Goal: Task Accomplishment & Management: Use online tool/utility

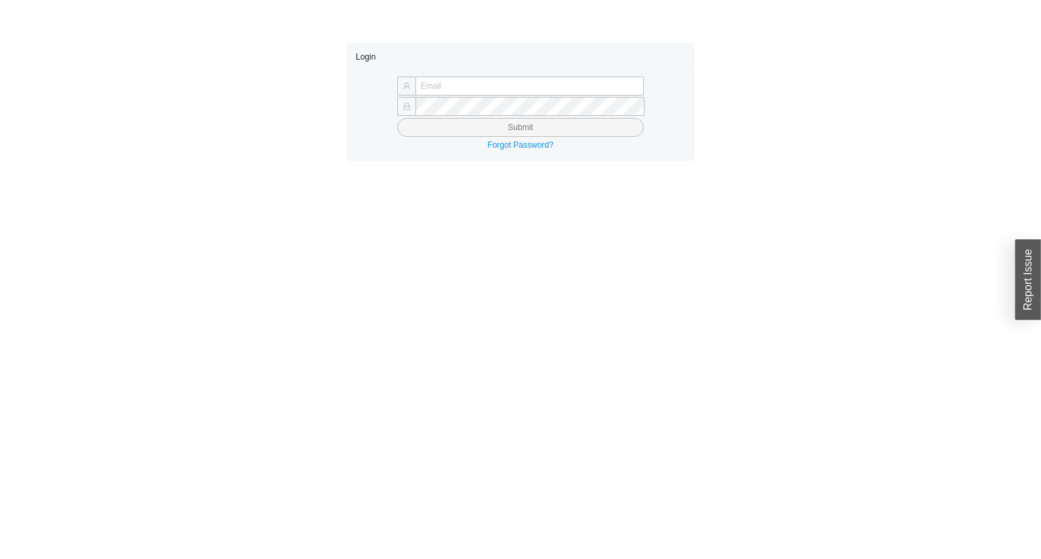
type input "yossi@asbathnj.com"
click at [470, 127] on button "Submit" at bounding box center [520, 127] width 247 height 19
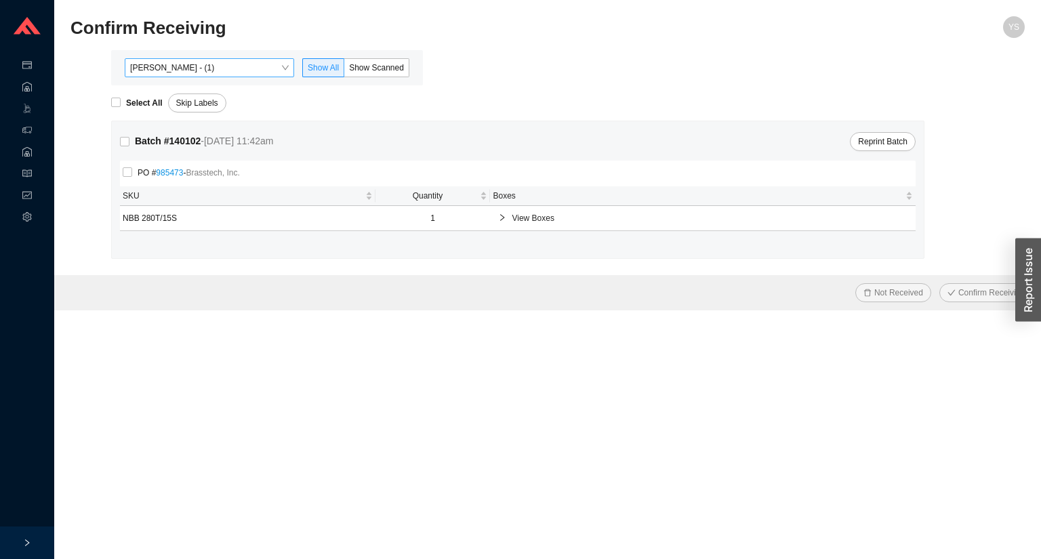
click at [241, 64] on span "[PERSON_NAME] - (1)" at bounding box center [209, 68] width 159 height 18
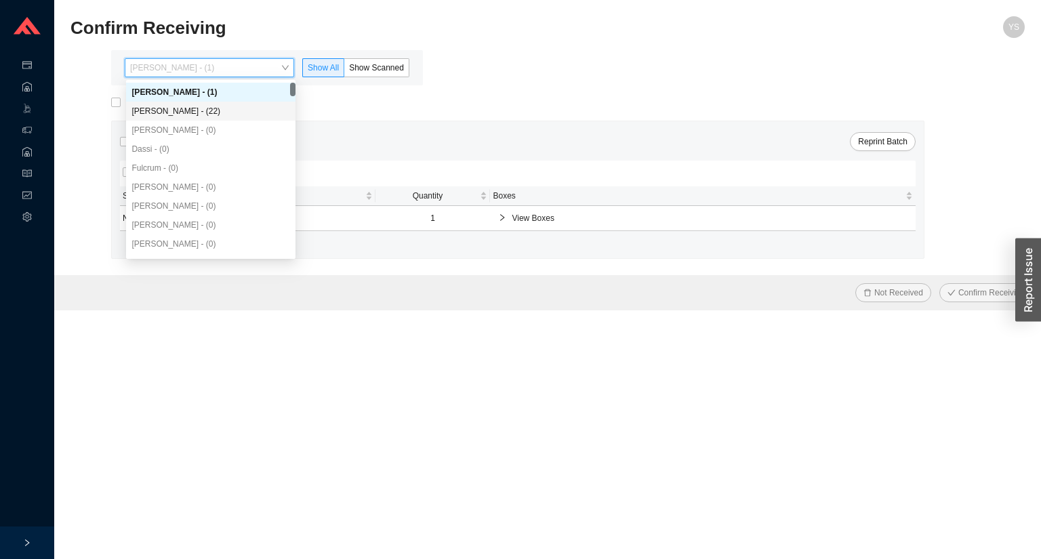
click at [206, 114] on div "[PERSON_NAME] - (22)" at bounding box center [210, 111] width 159 height 12
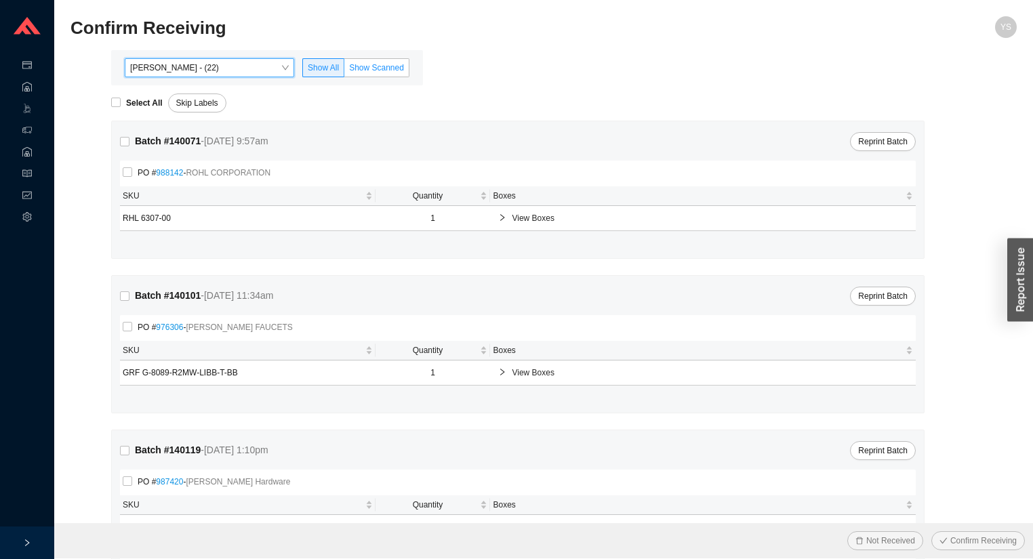
click at [378, 70] on span "Show Scanned" at bounding box center [376, 67] width 55 height 9
click at [344, 70] on input "Show Scanned" at bounding box center [344, 70] width 0 height 0
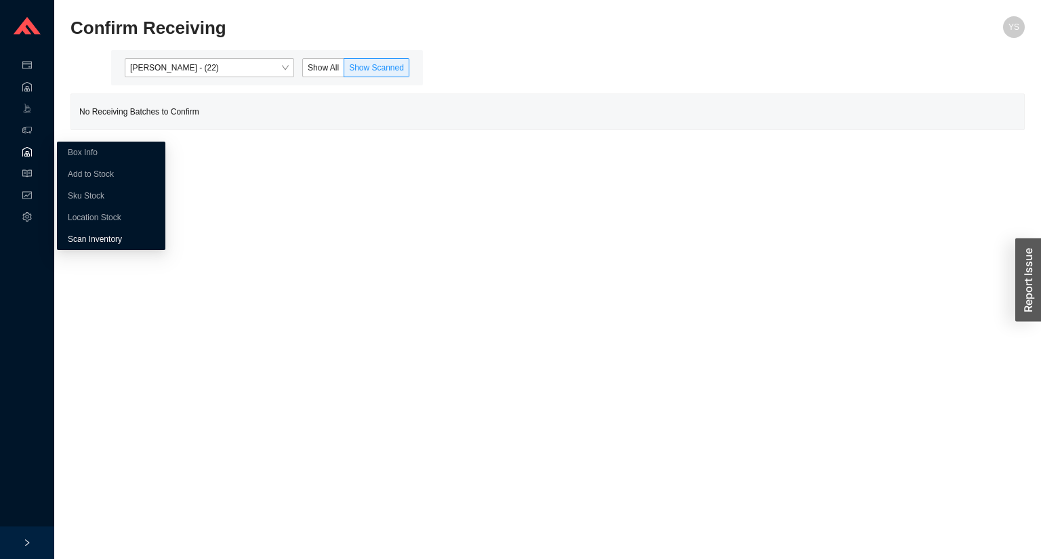
click at [76, 234] on link "Scan Inventory" at bounding box center [95, 238] width 54 height 9
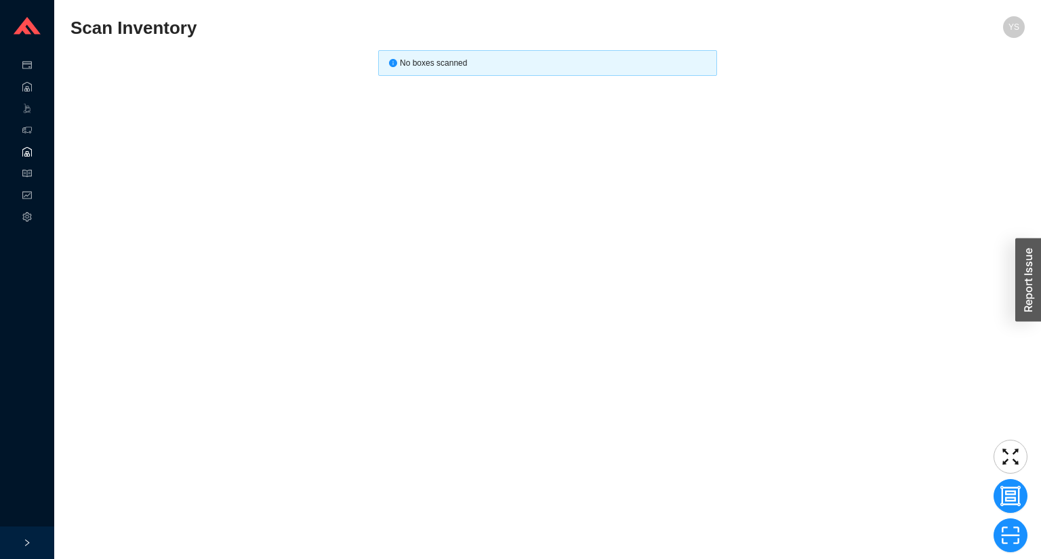
click at [264, 171] on main "Scan Inventory YS No boxes scanned" at bounding box center [547, 287] width 954 height 543
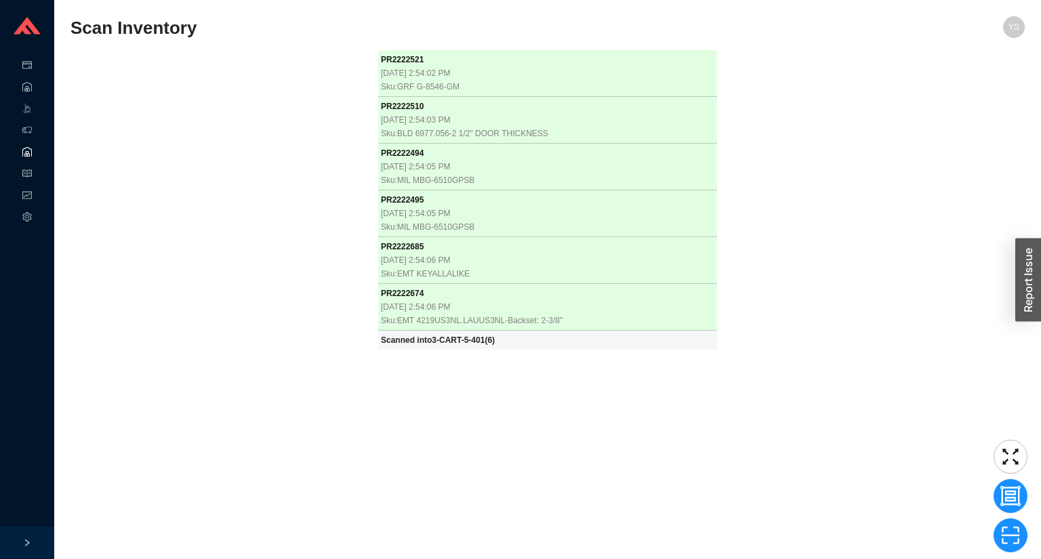
click at [214, 243] on div "PR 2222521 [DATE] 2:54:02 PM Sku: GRF G-8546-GM PR 2222510 [DATE] 2:54:03 PM Sk…" at bounding box center [547, 301] width 954 height 503
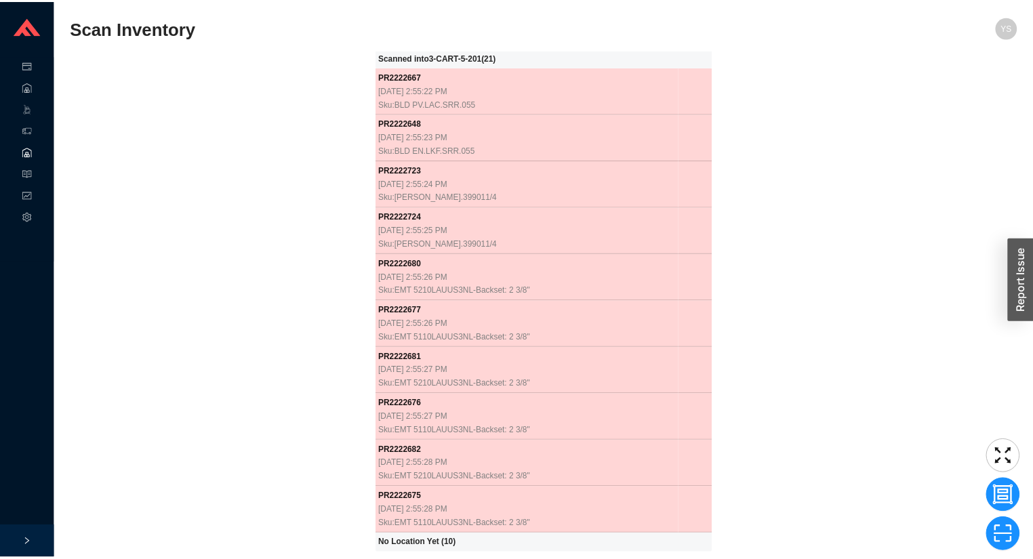
scroll to position [1287, 0]
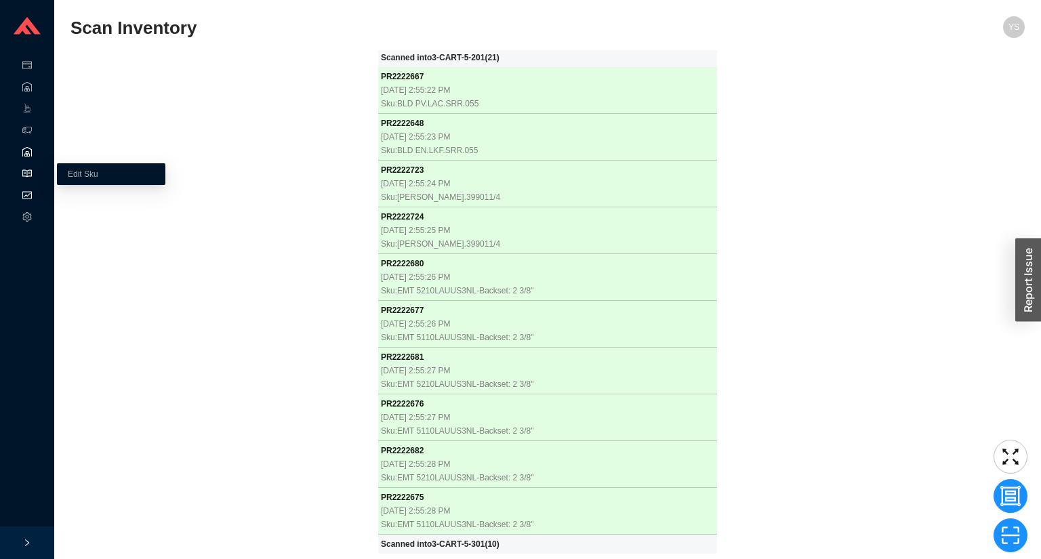
click at [35, 188] on div "Reports" at bounding box center [27, 197] width 54 height 22
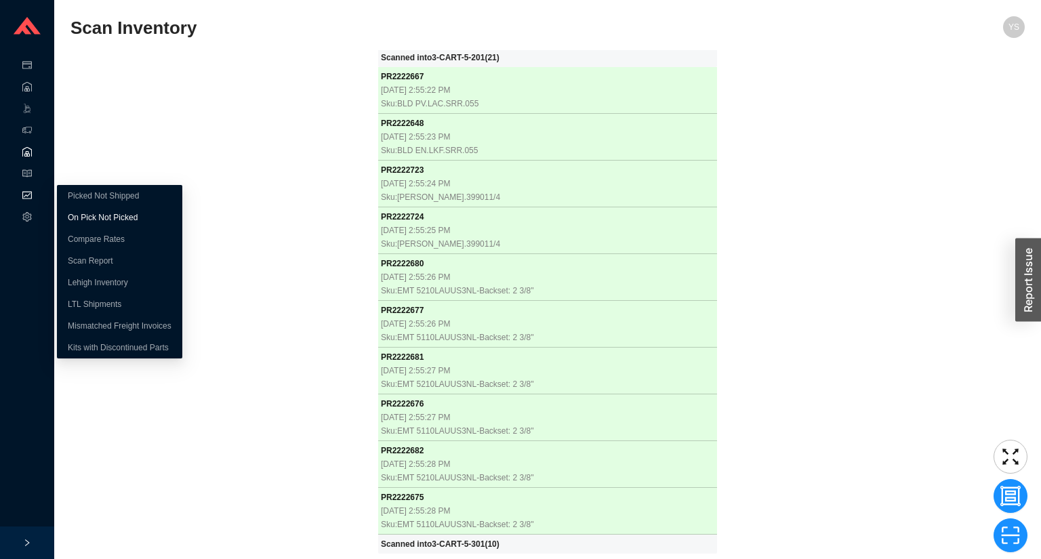
click at [68, 213] on link "On Pick Not Picked" at bounding box center [103, 217] width 70 height 9
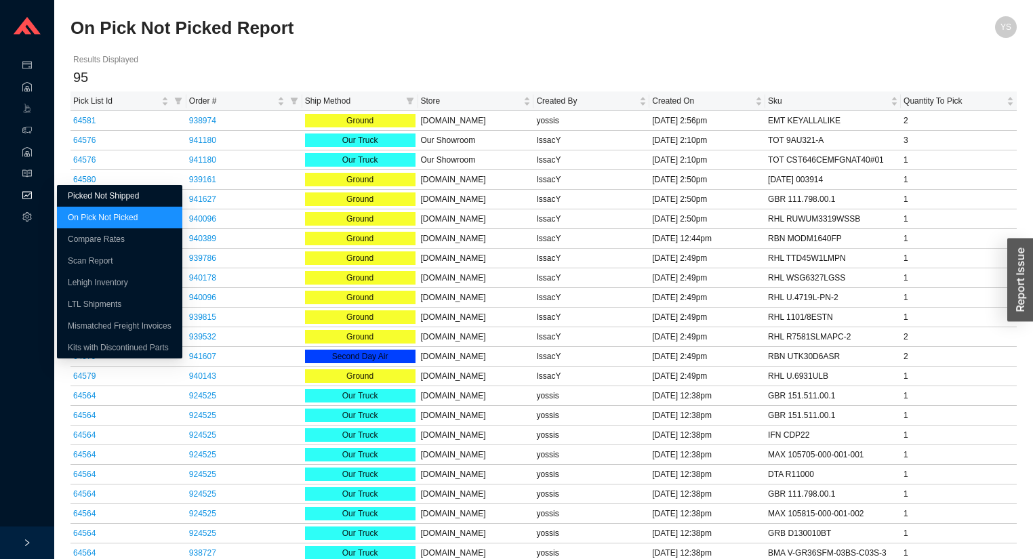
click at [68, 191] on link "Picked Not Shipped" at bounding box center [103, 195] width 71 height 9
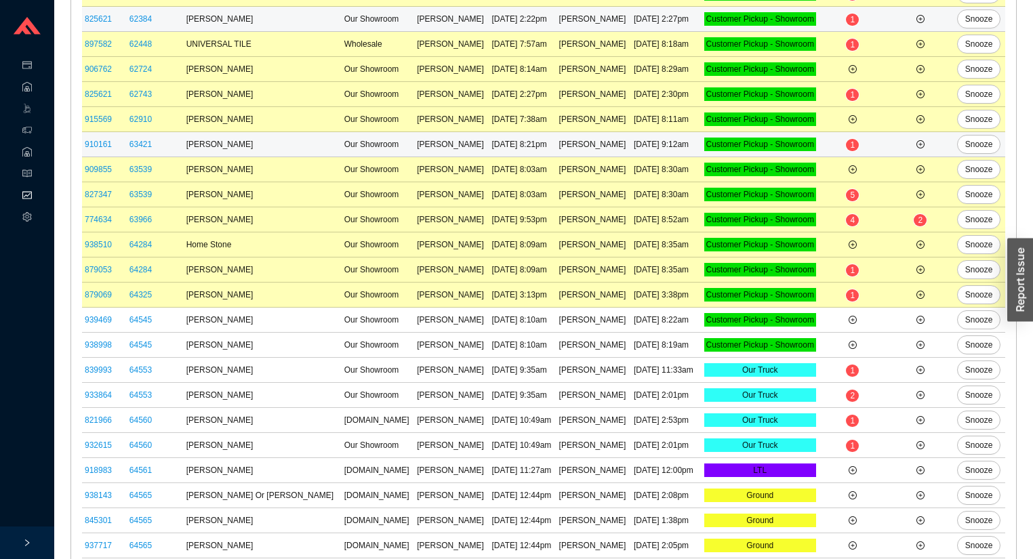
scroll to position [379, 0]
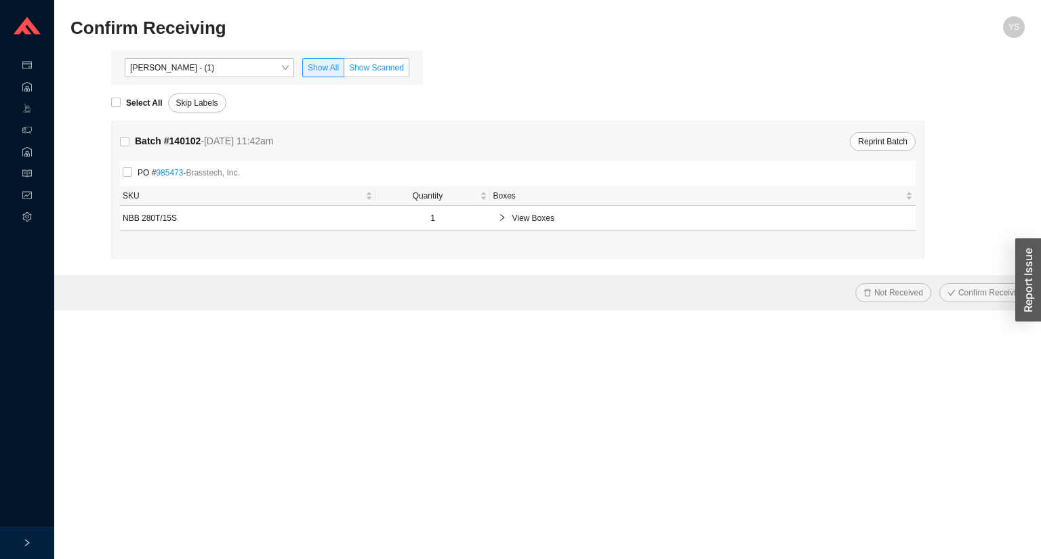
click at [389, 72] on span "Show Scanned" at bounding box center [376, 67] width 55 height 9
click at [344, 70] on input "Show Scanned" at bounding box center [344, 70] width 0 height 0
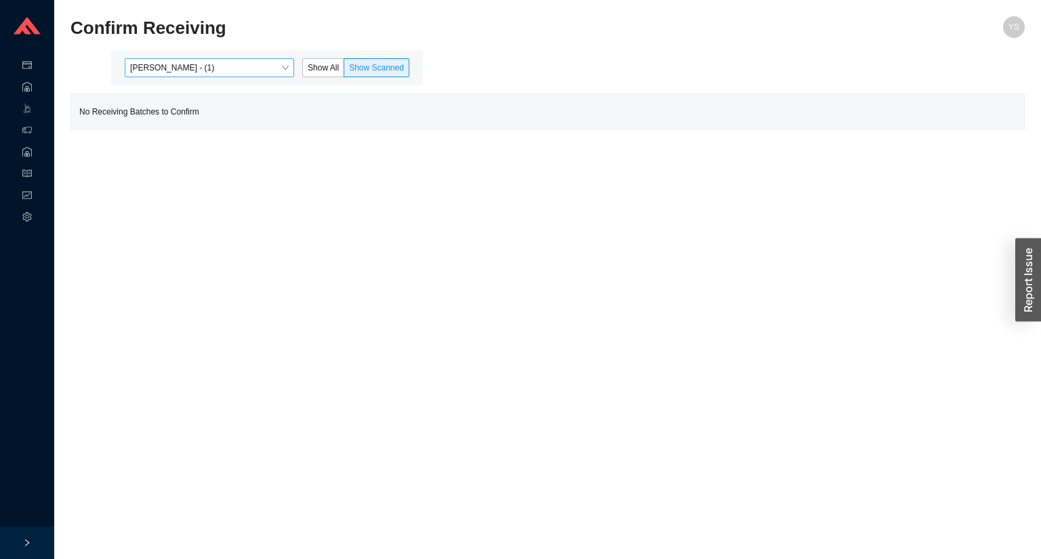
click at [218, 68] on span "Yossi Siff - (1)" at bounding box center [209, 68] width 159 height 18
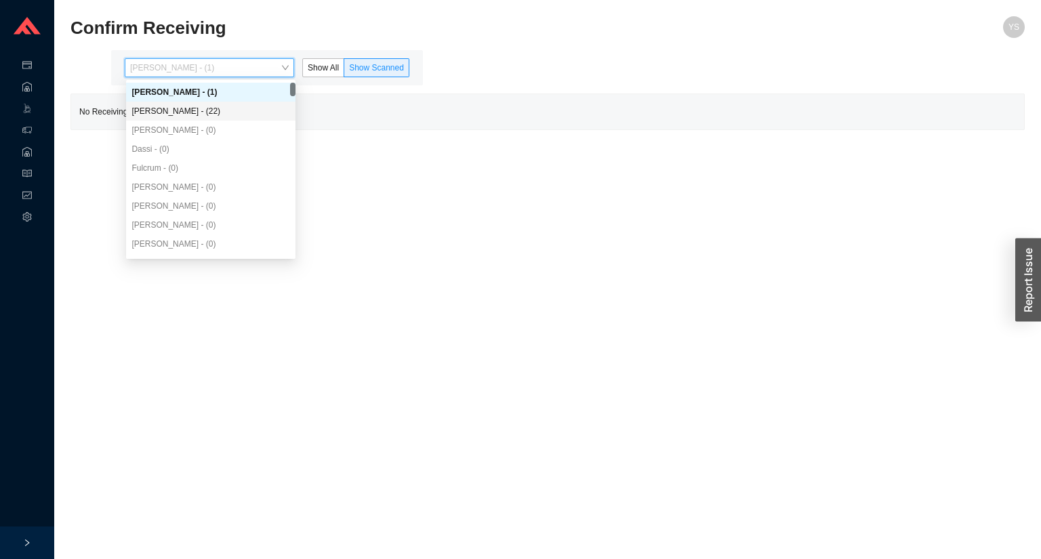
click at [212, 110] on div "Angel Negron - (22)" at bounding box center [210, 111] width 159 height 12
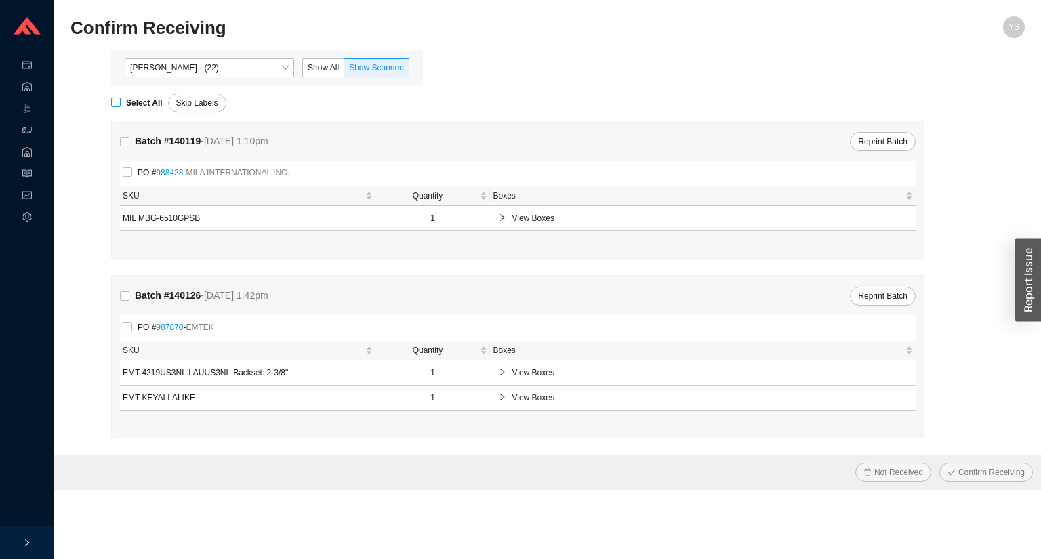
click at [157, 102] on strong "Select All" at bounding box center [144, 102] width 37 height 9
click at [121, 102] on input "Select All" at bounding box center [115, 102] width 9 height 9
checkbox input "true"
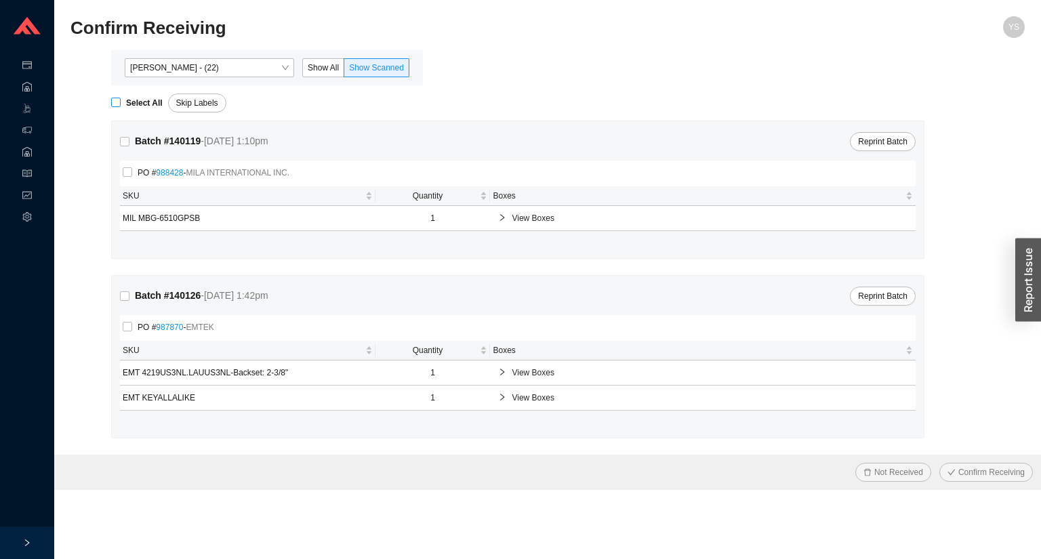
checkbox input "true"
click at [974, 468] on span "Confirm Receiving" at bounding box center [991, 472] width 66 height 14
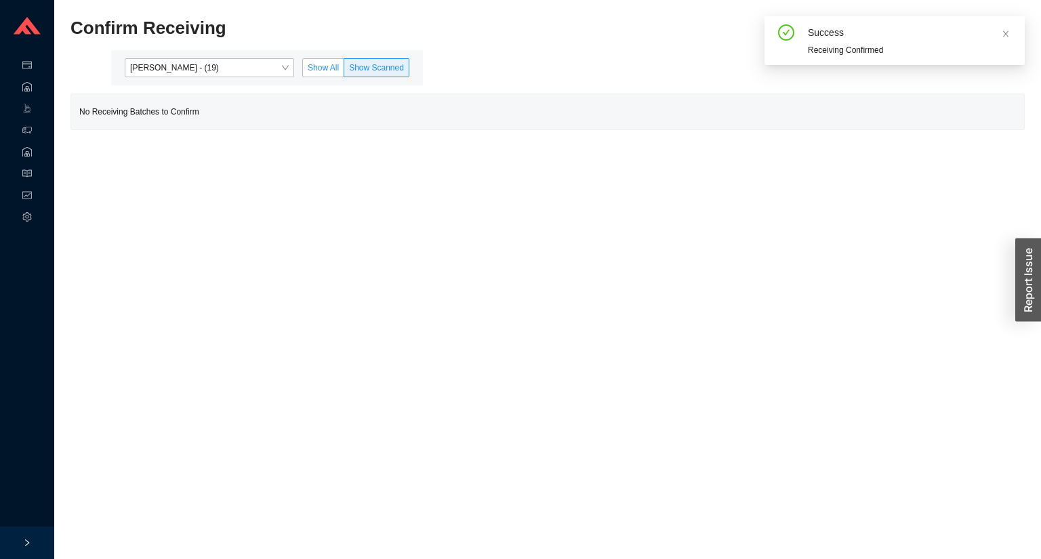
click at [336, 63] on span "Show All" at bounding box center [323, 67] width 31 height 9
click at [303, 70] on input "Show All" at bounding box center [303, 70] width 0 height 0
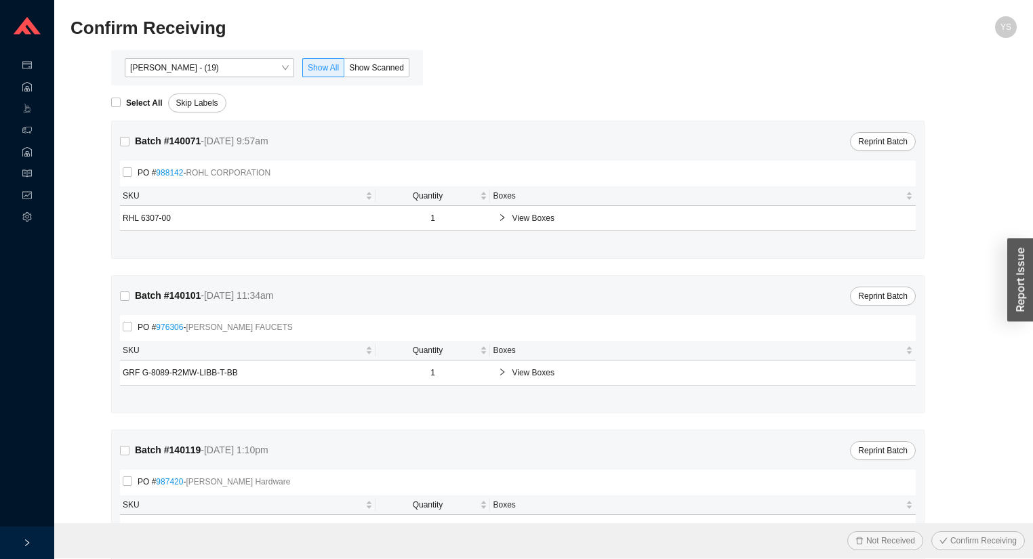
click at [365, 57] on div "Angel Negron - (19) Show All Show Scanned" at bounding box center [267, 67] width 312 height 35
click at [364, 59] on label "Show Scanned" at bounding box center [376, 67] width 65 height 19
click at [344, 70] on input "Show Scanned" at bounding box center [344, 70] width 0 height 0
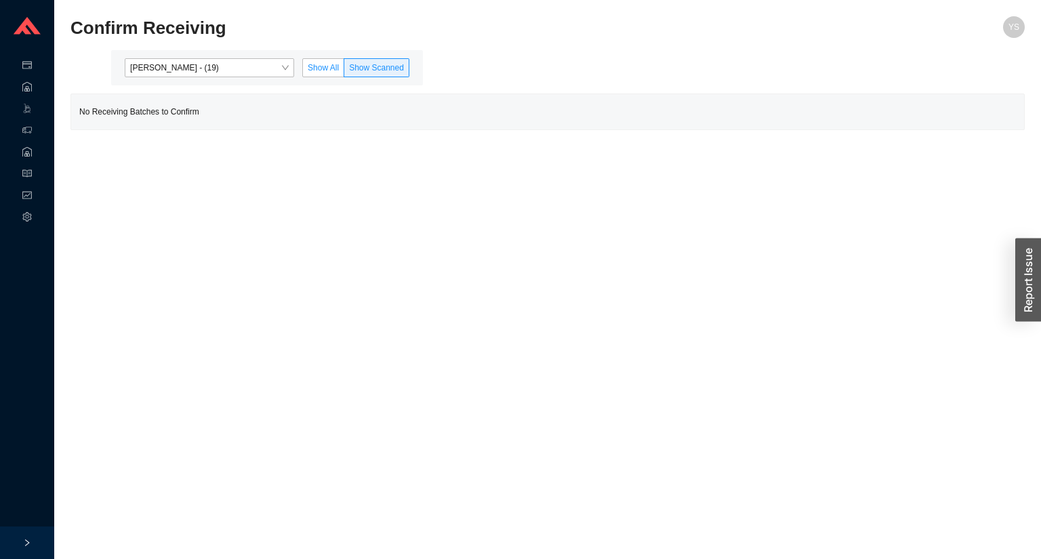
click at [319, 64] on span "Show All" at bounding box center [323, 67] width 31 height 9
click at [303, 70] on input "Show All" at bounding box center [303, 70] width 0 height 0
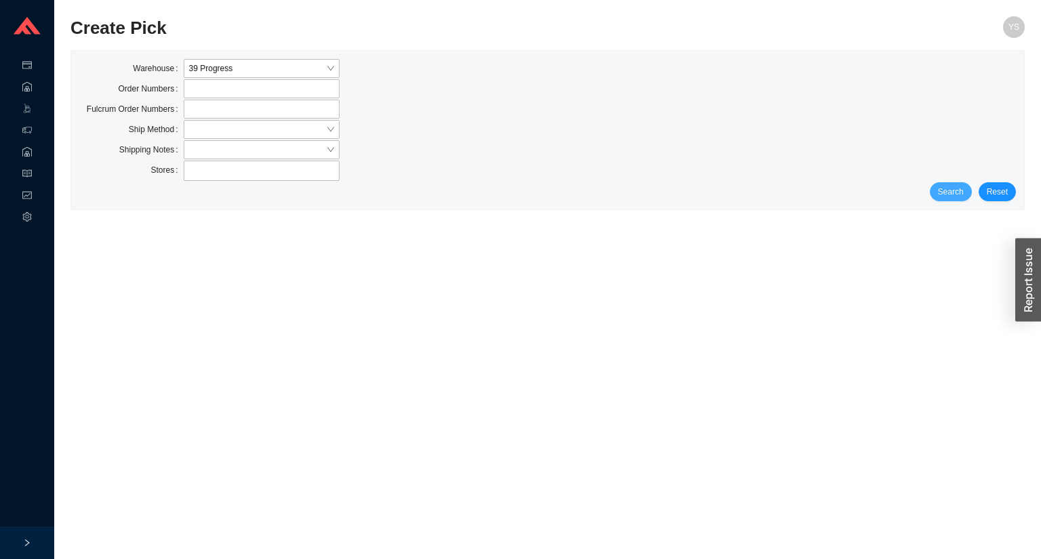
click at [968, 192] on button "Search" at bounding box center [951, 191] width 42 height 19
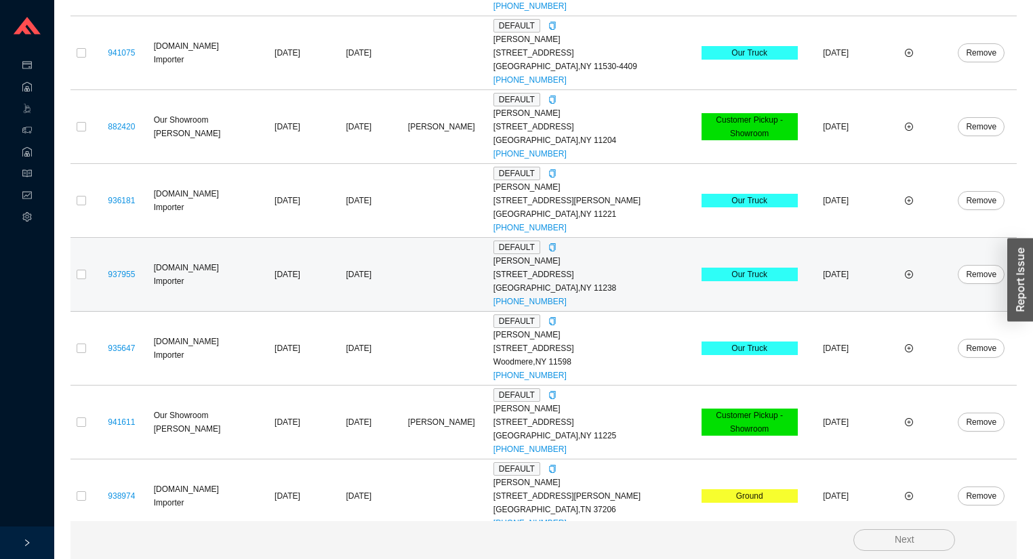
scroll to position [413, 0]
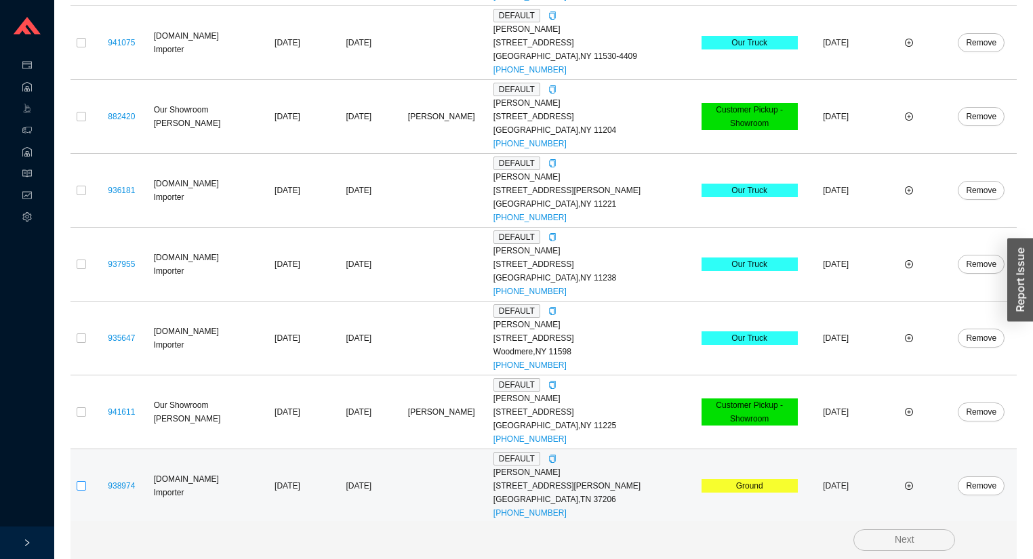
click at [83, 482] on input "checkbox" at bounding box center [81, 485] width 9 height 9
checkbox input "true"
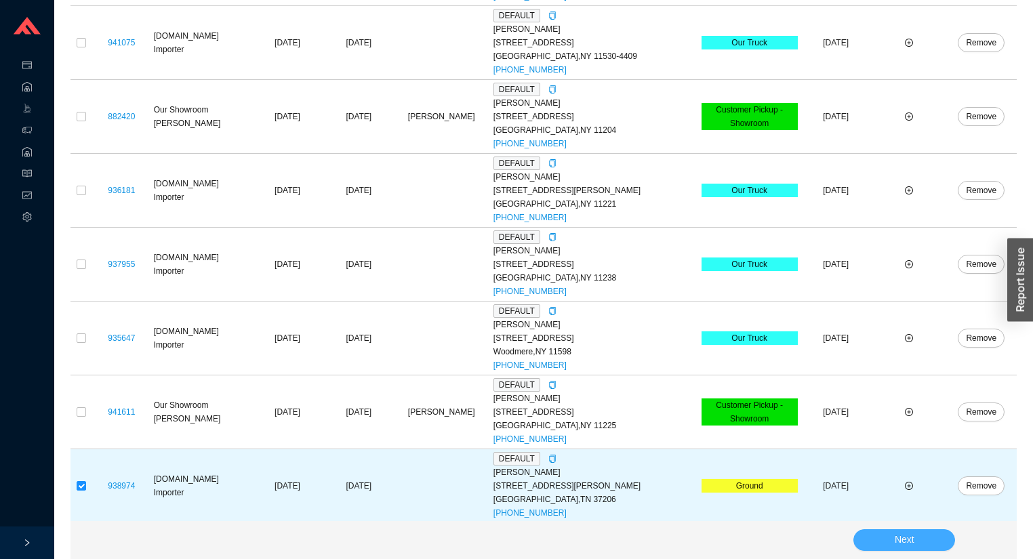
click at [917, 535] on button "Next" at bounding box center [904, 540] width 102 height 22
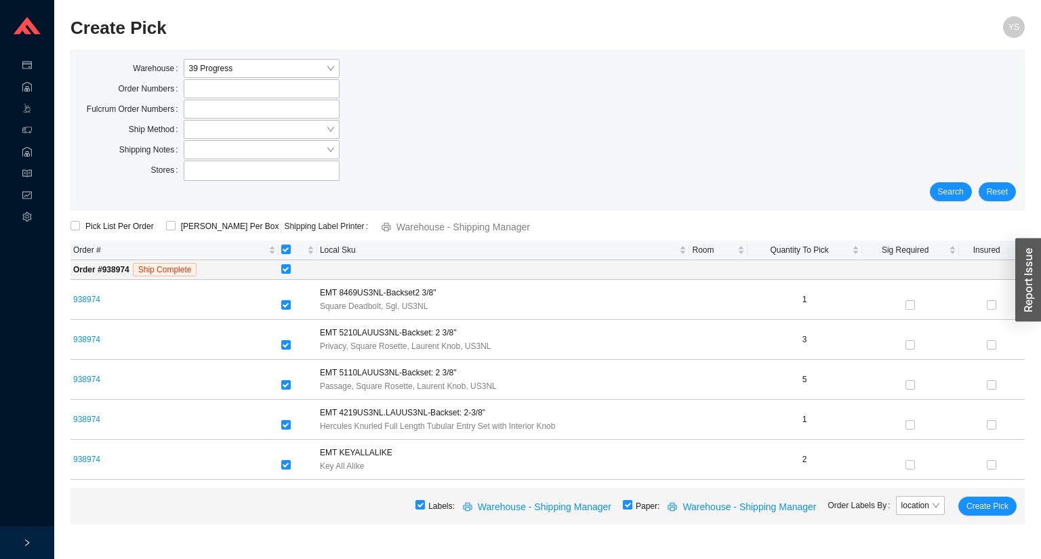
click at [632, 510] on label at bounding box center [627, 506] width 9 height 14
click at [632, 510] on input "checkbox" at bounding box center [627, 504] width 9 height 9
checkbox input "false"
click at [992, 501] on span "Create Pick" at bounding box center [987, 506] width 42 height 14
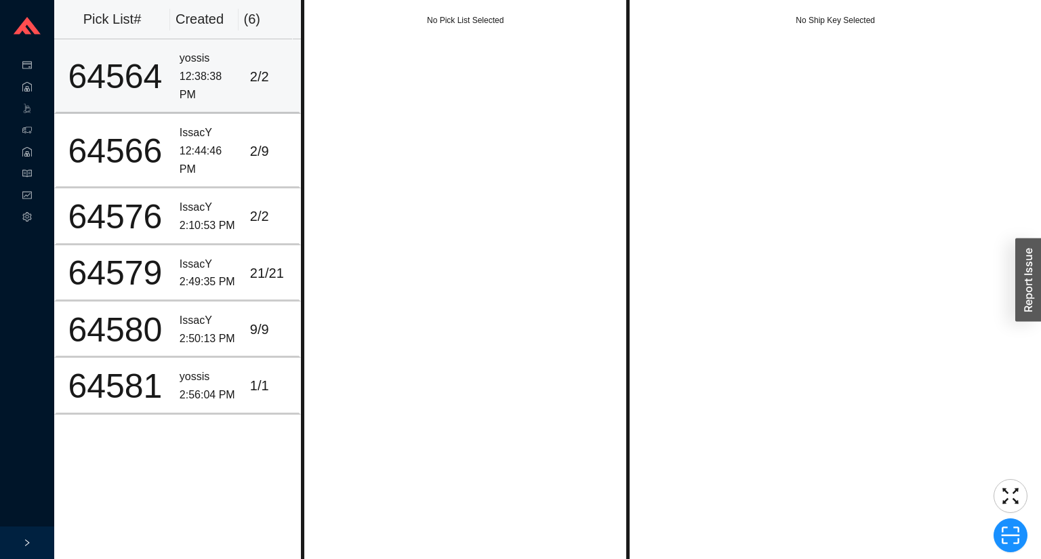
click at [260, 60] on td "2 / 2" at bounding box center [273, 76] width 56 height 75
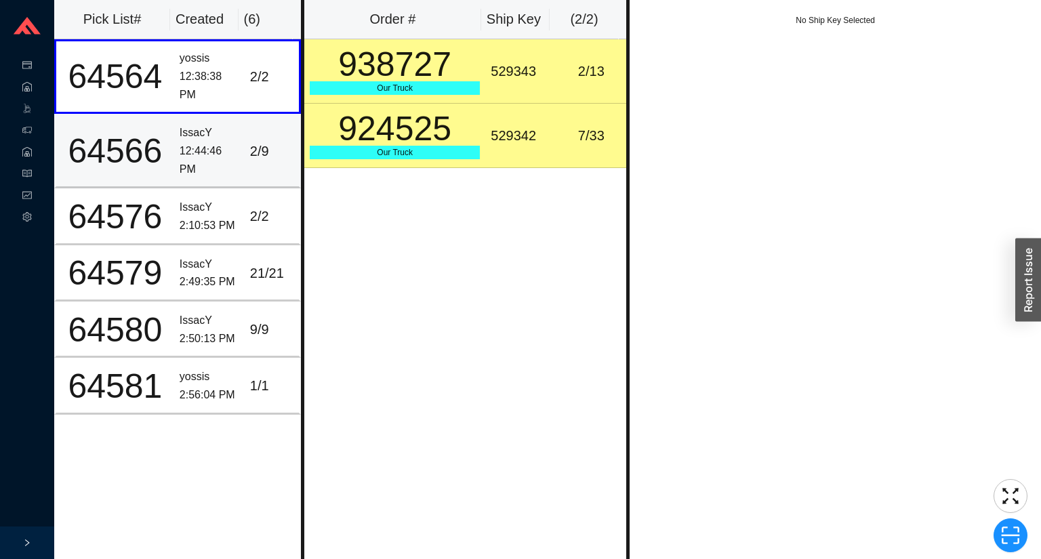
click at [262, 138] on td "2 / 9" at bounding box center [273, 151] width 56 height 75
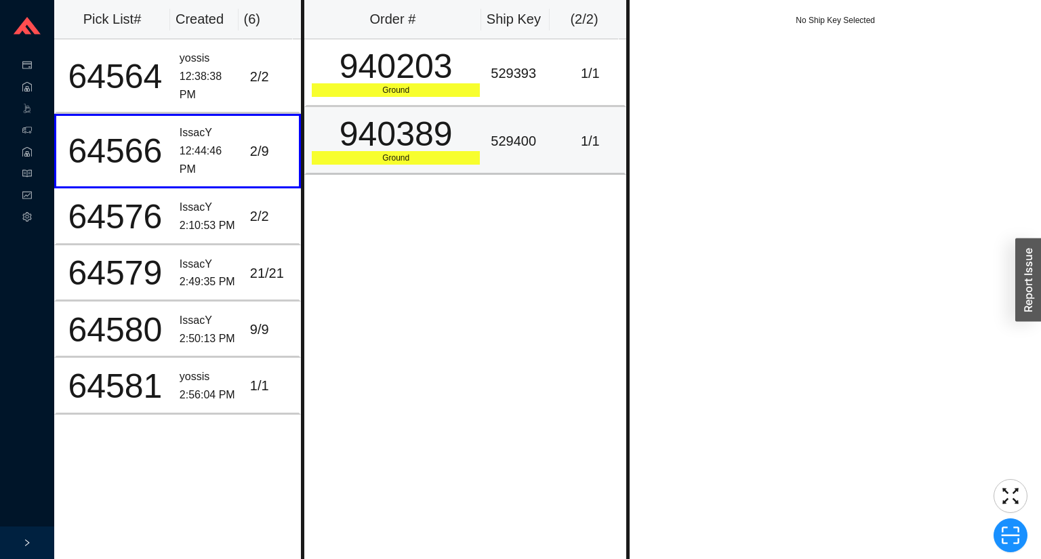
click at [468, 29] on th "Order #" at bounding box center [392, 19] width 177 height 39
click at [469, 112] on td "940389 Ground" at bounding box center [394, 141] width 181 height 68
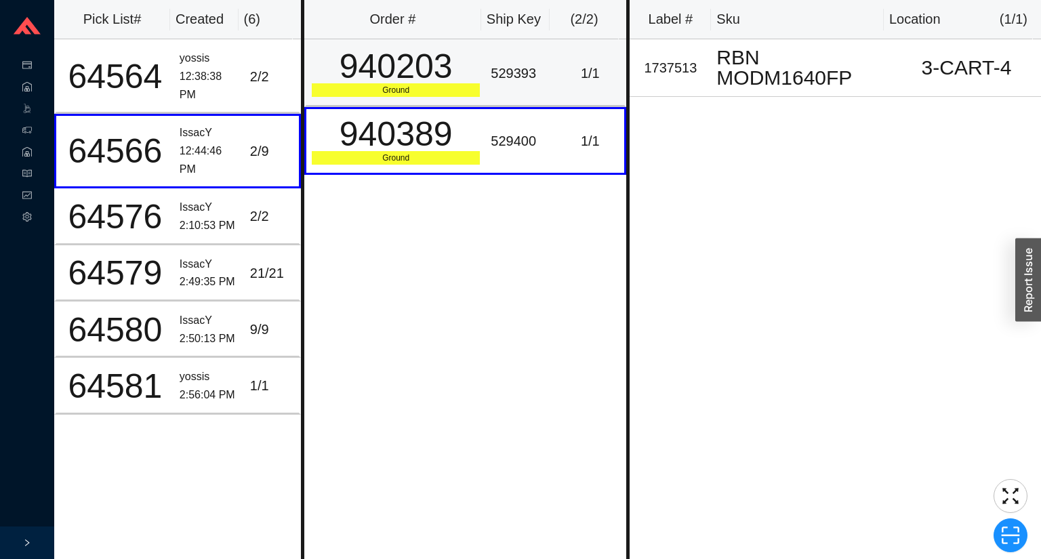
click at [455, 54] on div "940203" at bounding box center [396, 66] width 168 height 34
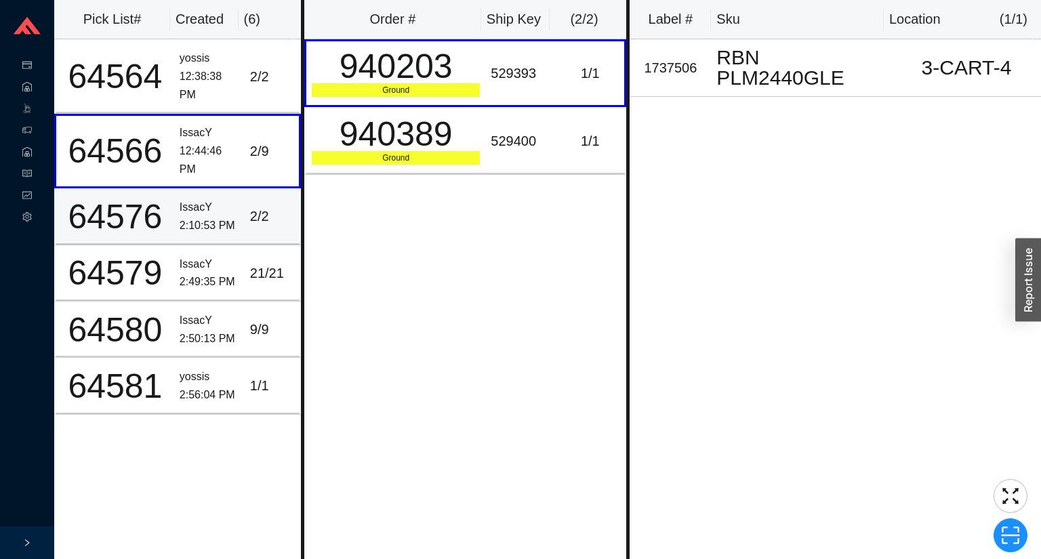
click at [254, 226] on td "2 / 2" at bounding box center [273, 216] width 56 height 56
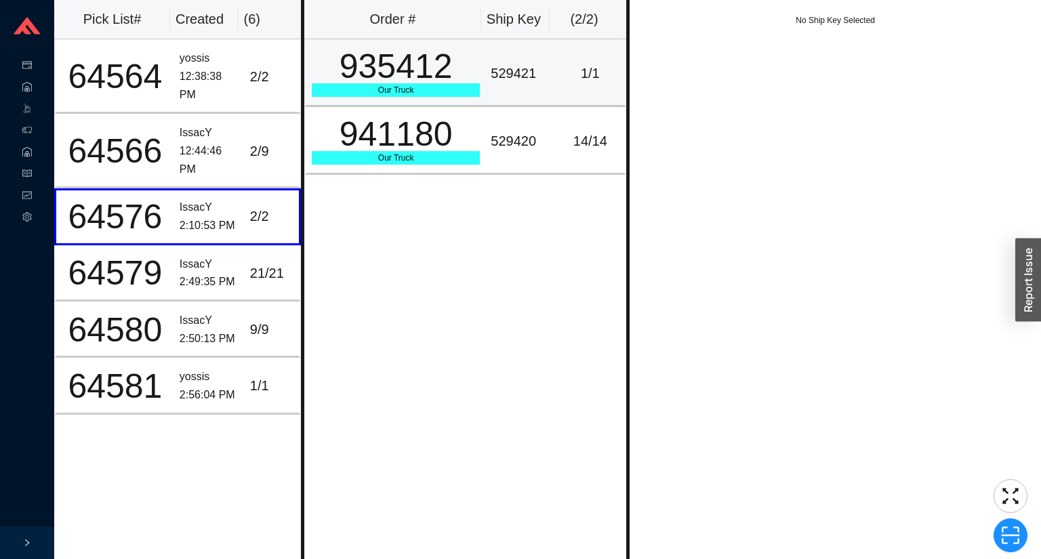
click at [418, 94] on div "Our Truck" at bounding box center [396, 90] width 168 height 14
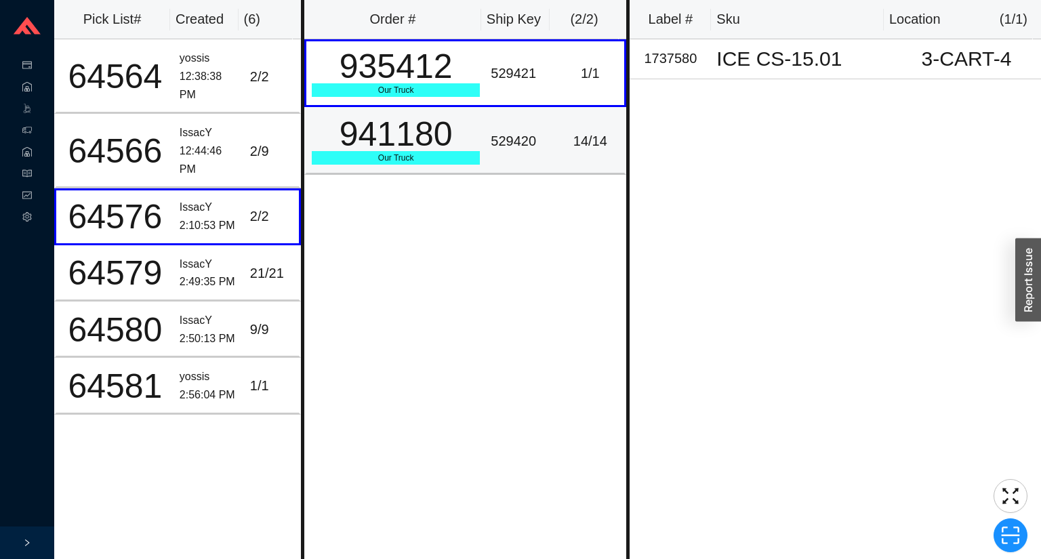
click at [417, 149] on div "941180" at bounding box center [396, 134] width 168 height 34
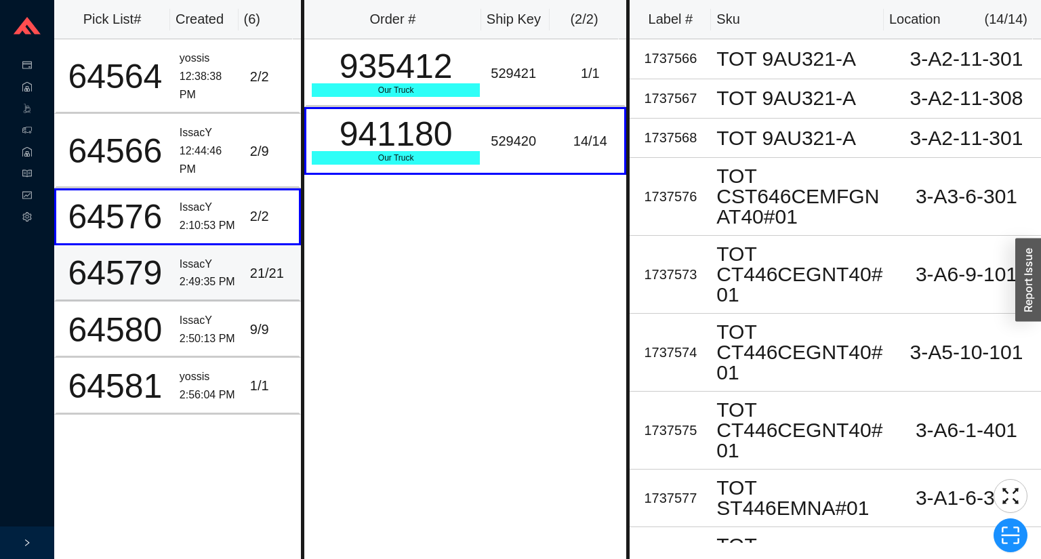
click at [180, 273] on div "2:49:35 PM" at bounding box center [210, 282] width 60 height 18
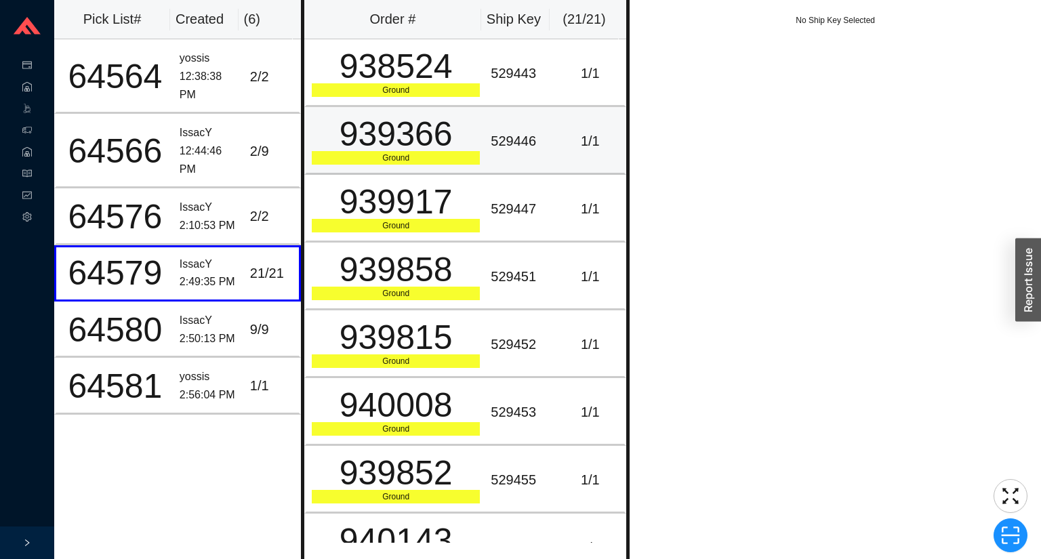
click at [401, 151] on div "Ground" at bounding box center [396, 158] width 168 height 14
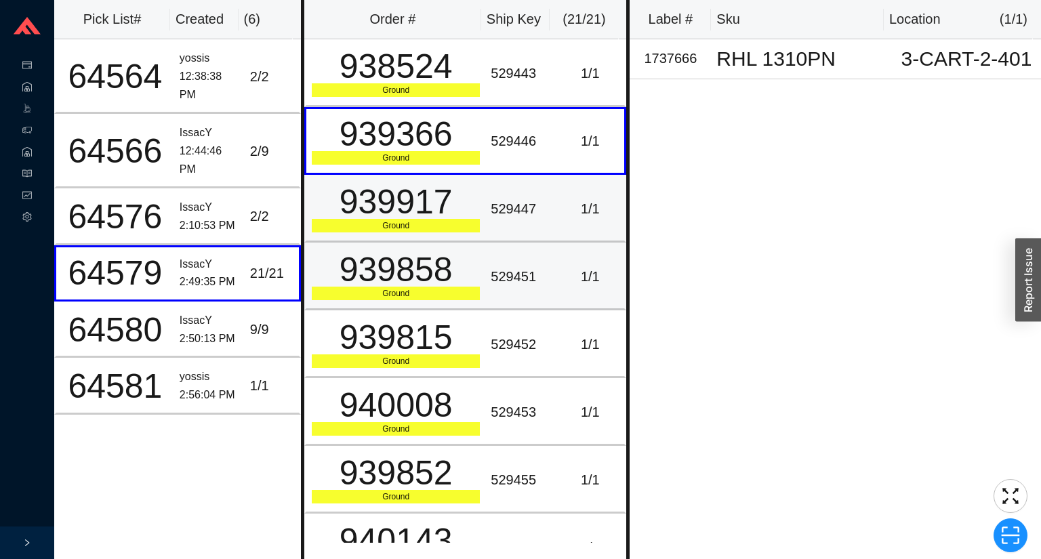
drag, startPoint x: 406, startPoint y: 232, endPoint x: 397, endPoint y: 306, distance: 74.4
click at [406, 232] on td "939917 Ground" at bounding box center [394, 209] width 181 height 68
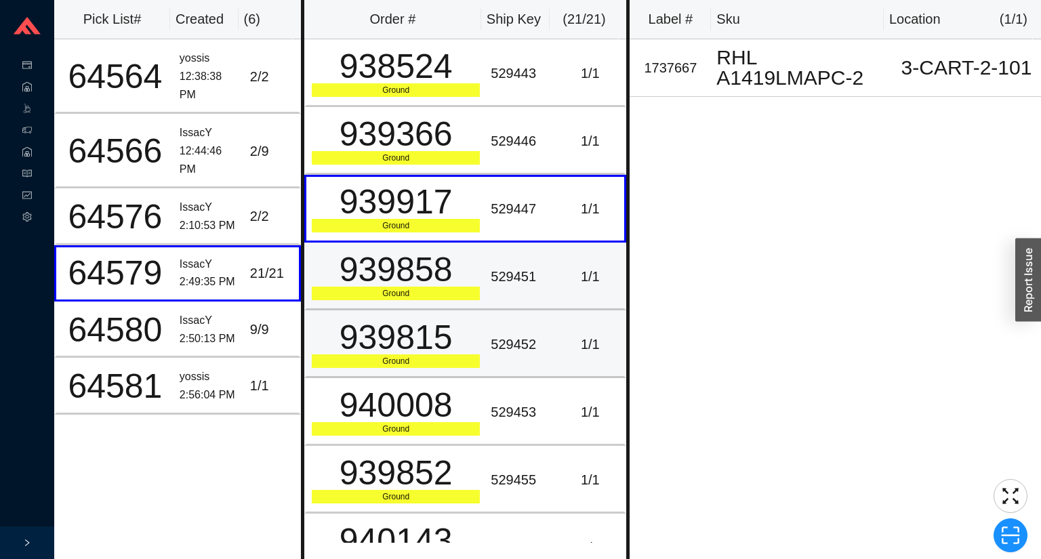
click at [398, 316] on td "939815 Ground" at bounding box center [394, 344] width 181 height 68
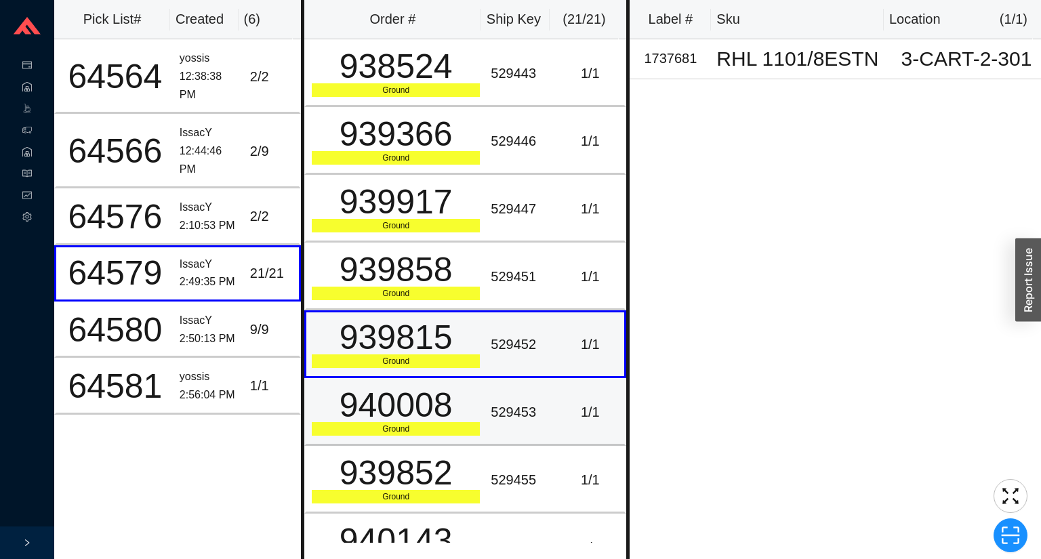
drag, startPoint x: 390, startPoint y: 371, endPoint x: 368, endPoint y: 387, distance: 26.7
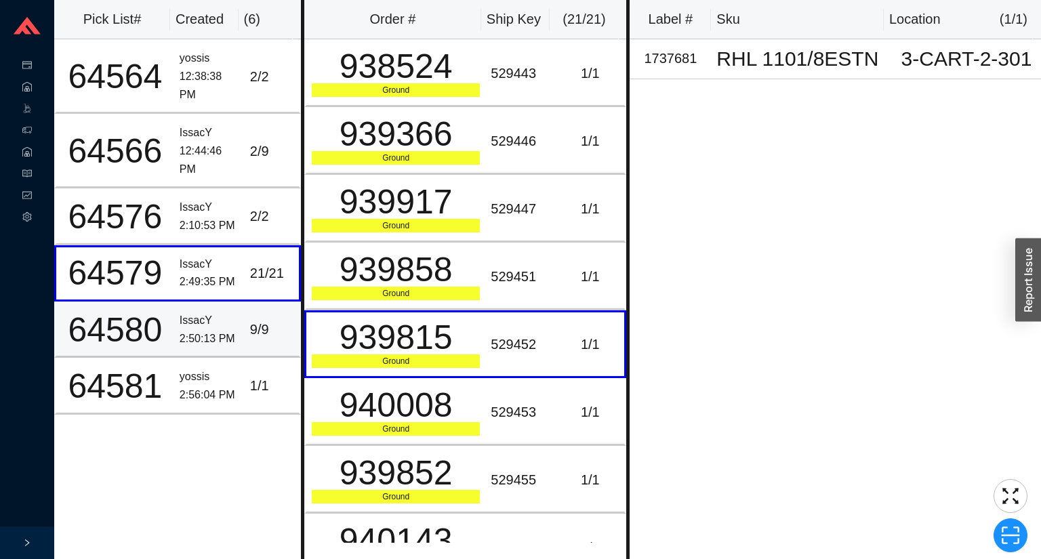
click at [226, 336] on div "2:50:13 PM" at bounding box center [210, 339] width 60 height 18
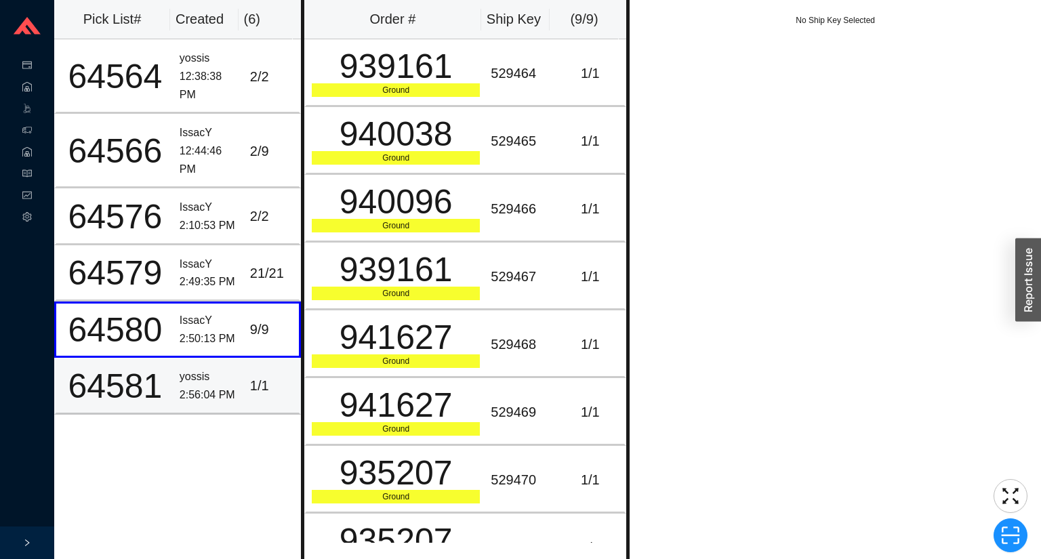
click at [262, 383] on div "1 / 1" at bounding box center [271, 386] width 43 height 22
